Goal: Information Seeking & Learning: Learn about a topic

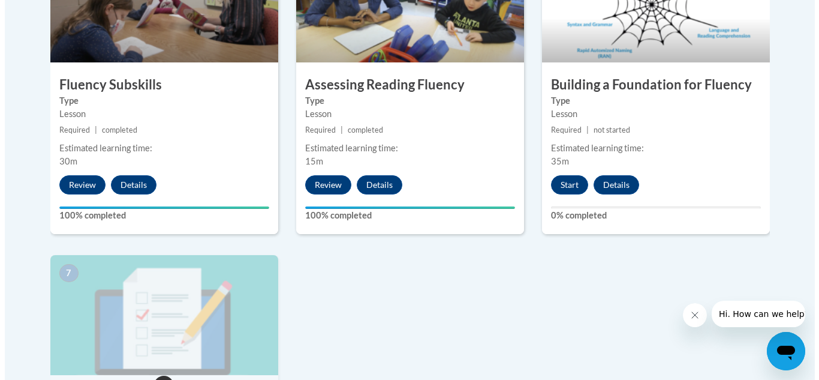
scroll to position [749, 0]
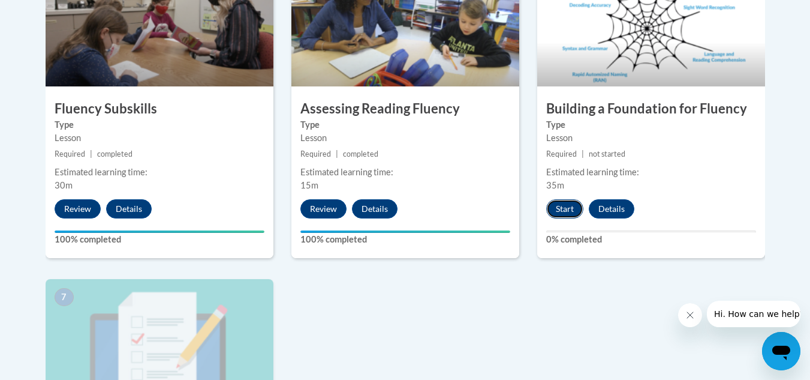
click at [561, 207] on button "Start" at bounding box center [564, 208] width 37 height 19
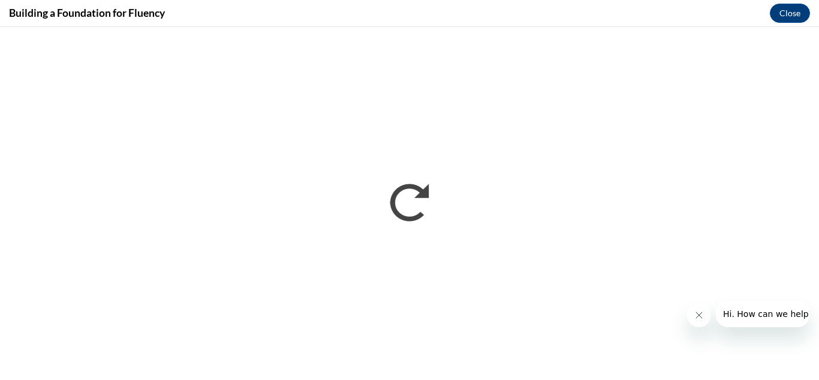
scroll to position [0, 0]
